Goal: Task Accomplishment & Management: Manage account settings

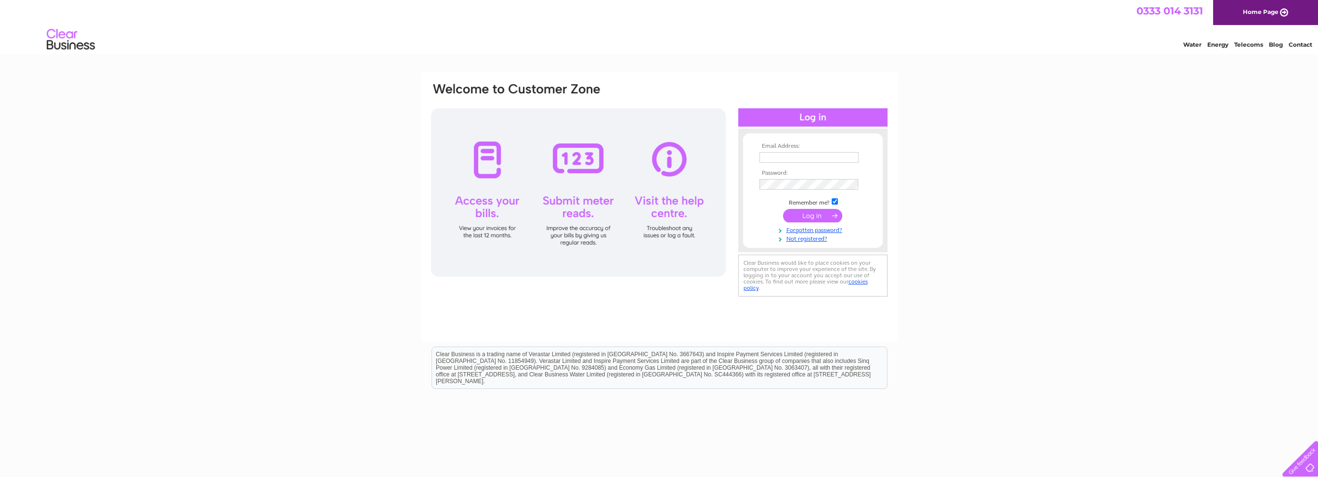
type input "[PERSON_NAME][EMAIL_ADDRESS][DOMAIN_NAME]"
click at [810, 215] on input "submit" at bounding box center [812, 215] width 59 height 13
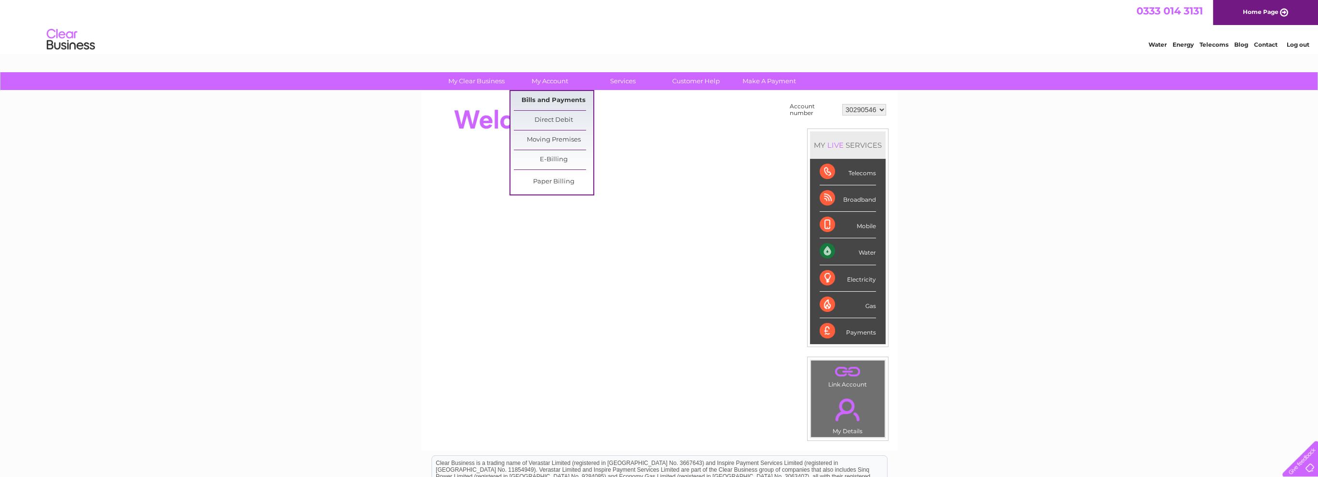
click at [573, 99] on link "Bills and Payments" at bounding box center [553, 100] width 79 height 19
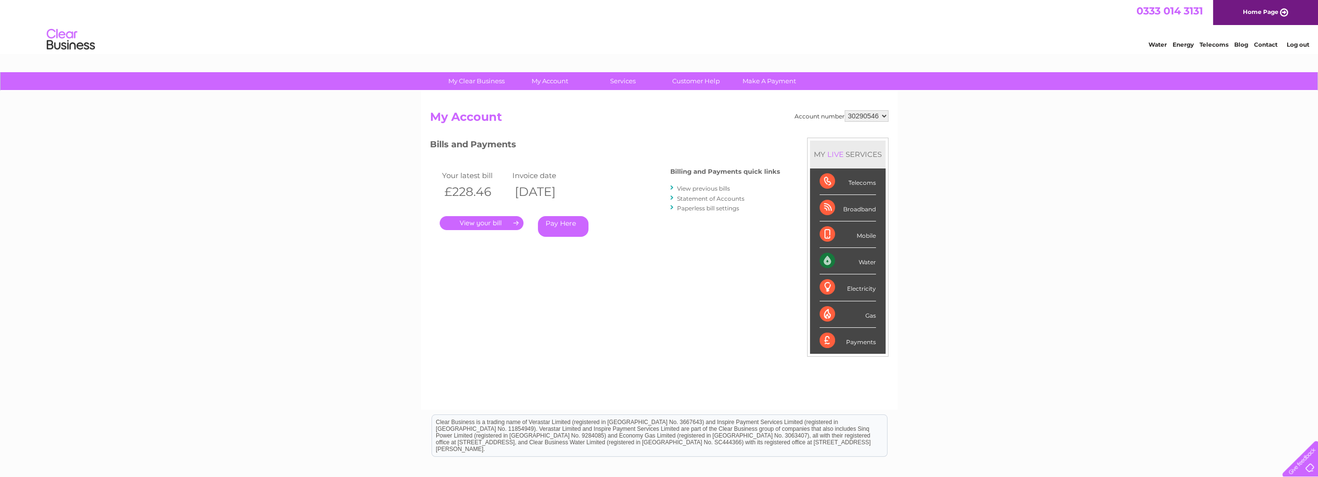
click at [479, 224] on link "." at bounding box center [482, 223] width 84 height 14
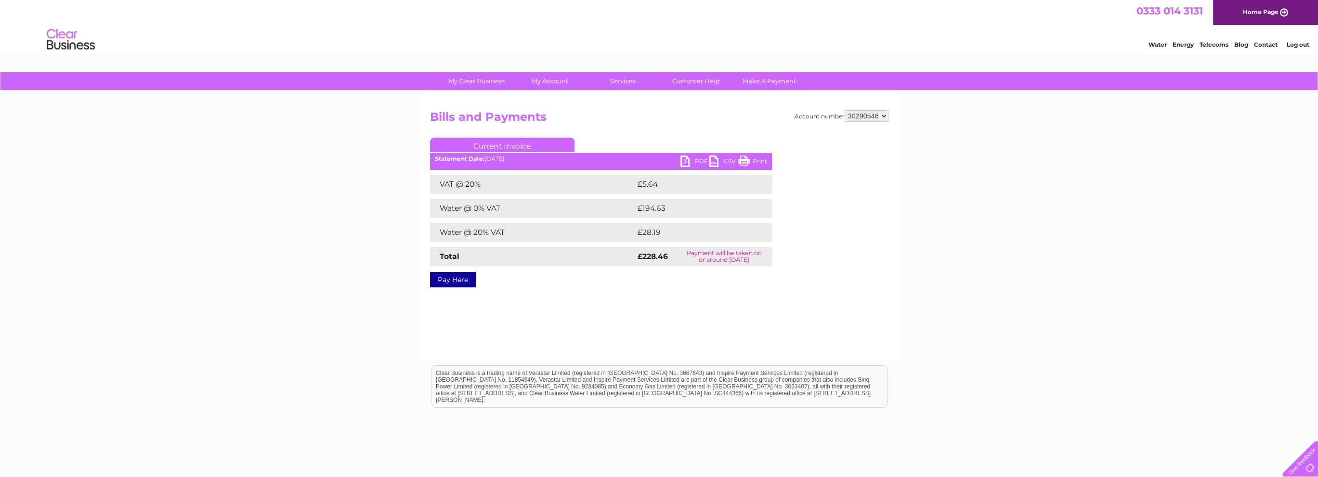
click at [695, 161] on link "PDF" at bounding box center [694, 163] width 29 height 14
click at [1296, 44] on link "Log out" at bounding box center [1297, 44] width 23 height 7
